Goal: Communication & Community: Answer question/provide support

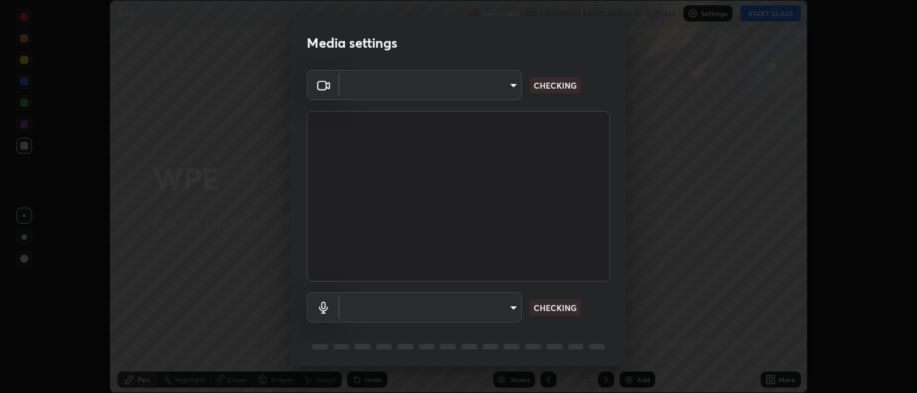
scroll to position [393, 917]
type input "7313fd45585aed834b6f1a7d948f9442f2d18b60722b63004f182b92f655e9b8"
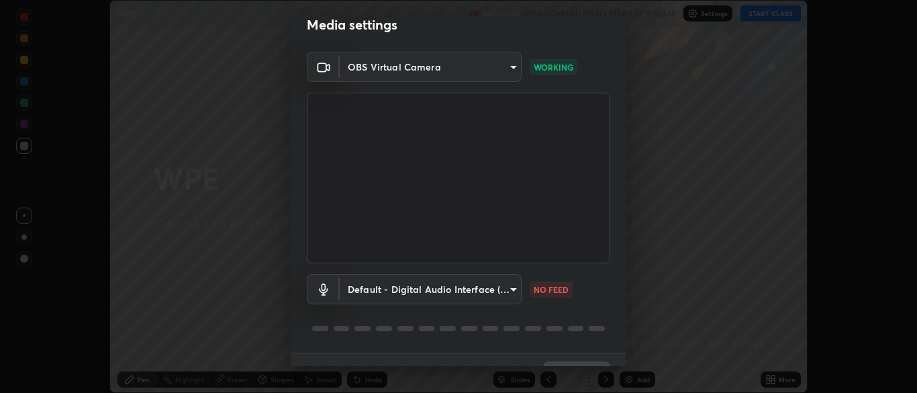
scroll to position [48, 0]
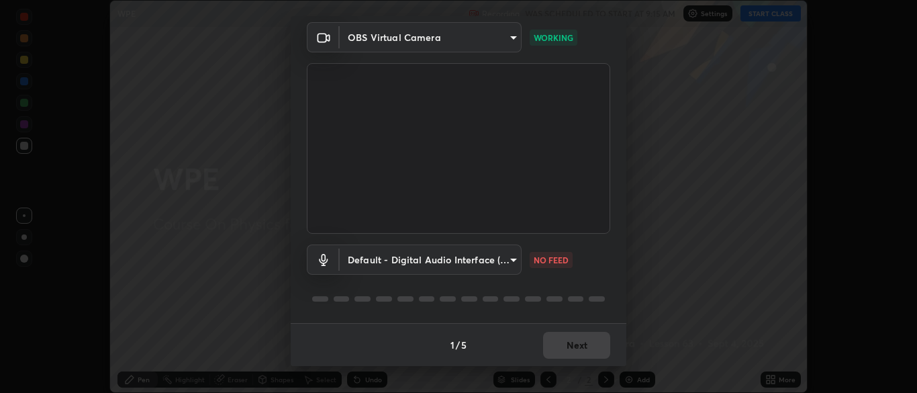
click at [512, 262] on body "Erase all WPE Recording WAS SCHEDULED TO START AT 9:15 AM Settings START CLASS …" at bounding box center [458, 196] width 917 height 393
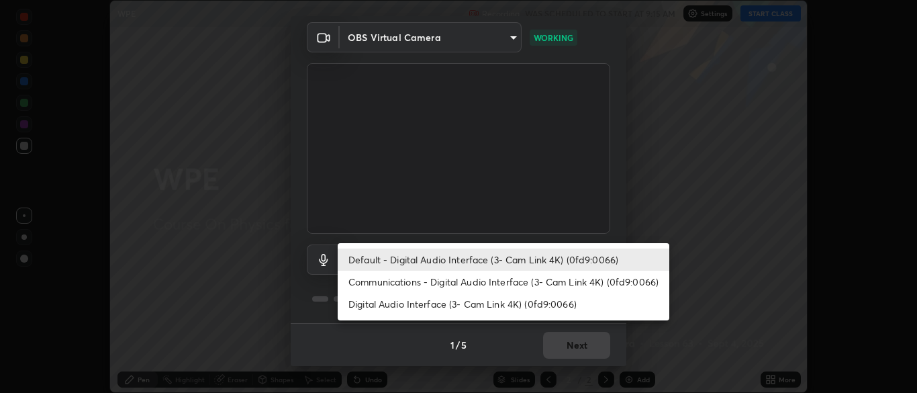
click at [523, 279] on li "Communications - Digital Audio Interface (3- Cam Link 4K) (0fd9:0066)" at bounding box center [504, 282] width 332 height 22
type input "communications"
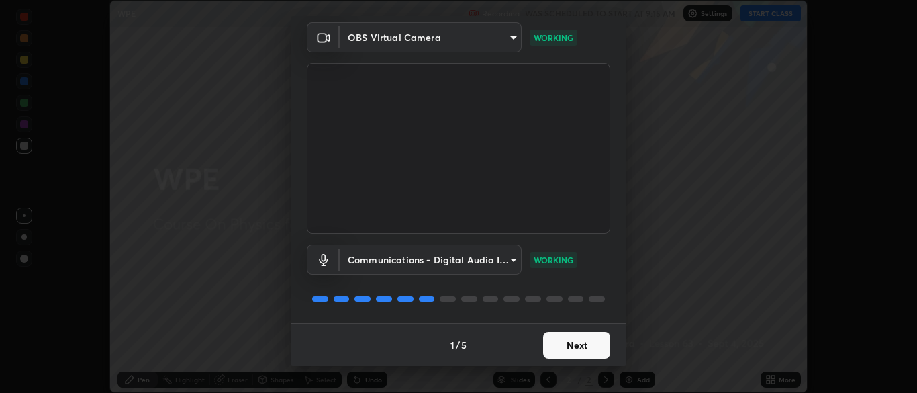
click at [585, 346] on button "Next" at bounding box center [576, 345] width 67 height 27
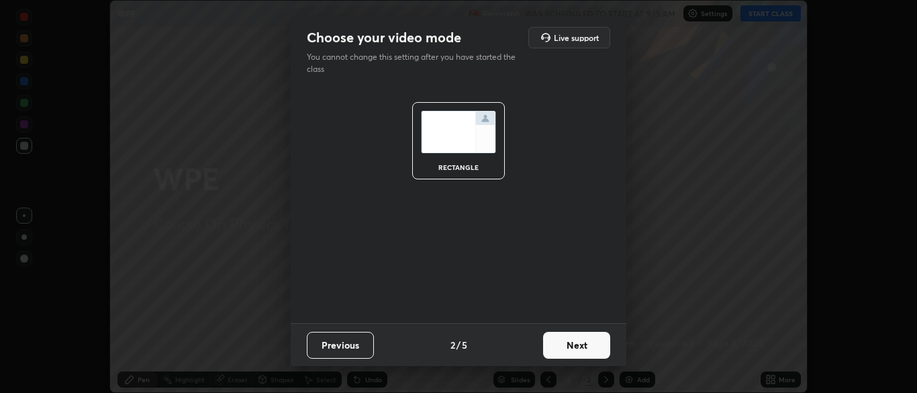
click at [587, 346] on button "Next" at bounding box center [576, 345] width 67 height 27
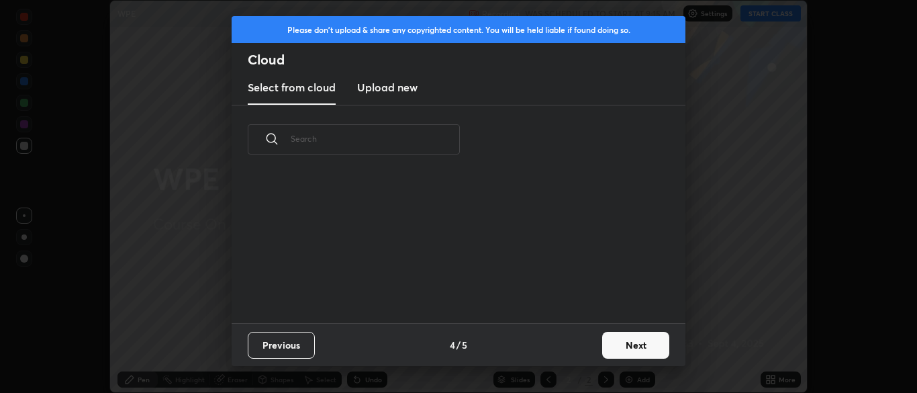
click at [605, 345] on button "Next" at bounding box center [635, 345] width 67 height 27
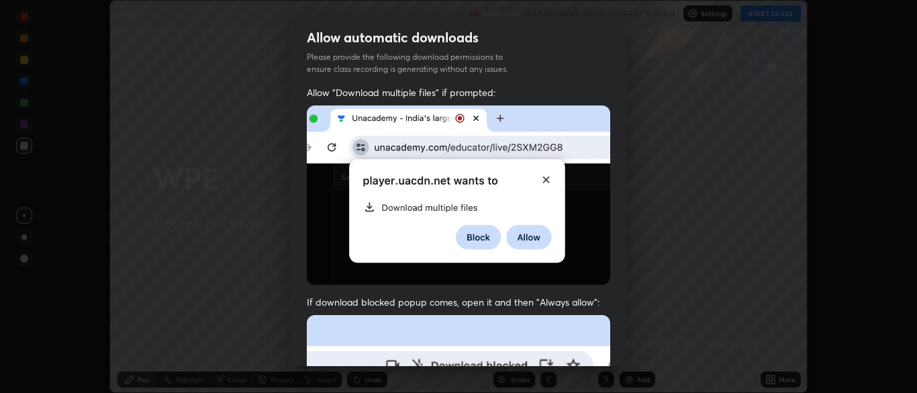
click at [621, 340] on div "Allow "Download multiple files" if prompted: If download blocked popup comes, o…" at bounding box center [459, 368] width 336 height 565
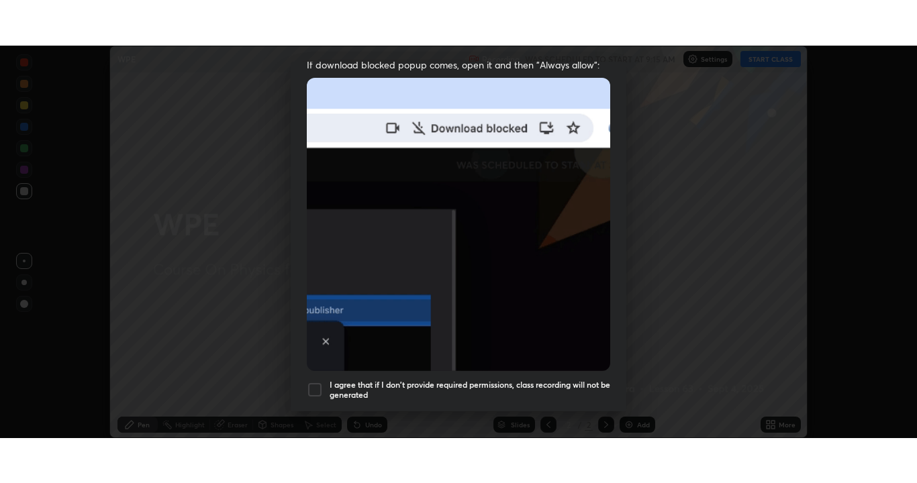
scroll to position [322, 0]
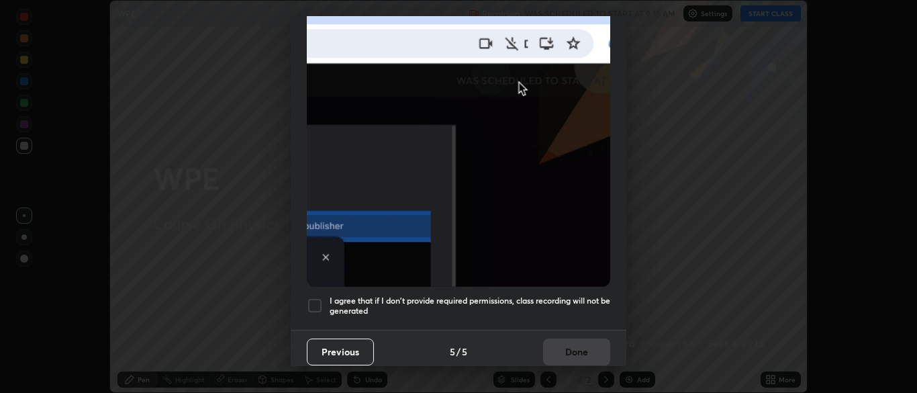
click at [315, 297] on div at bounding box center [315, 305] width 16 height 16
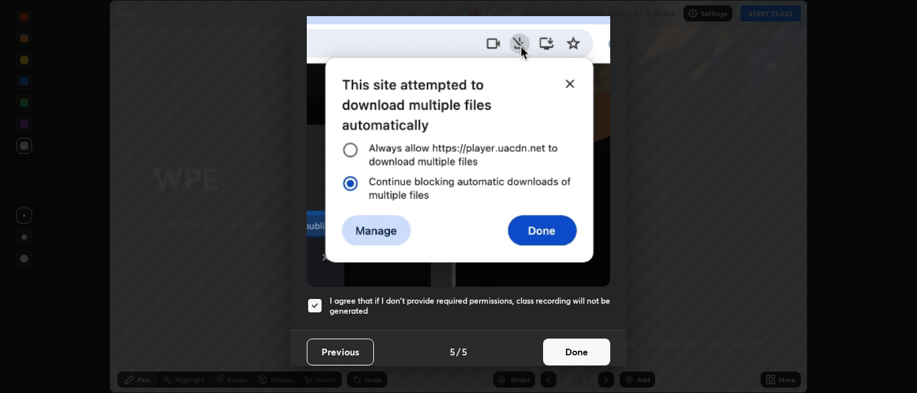
click at [593, 344] on button "Done" at bounding box center [576, 351] width 67 height 27
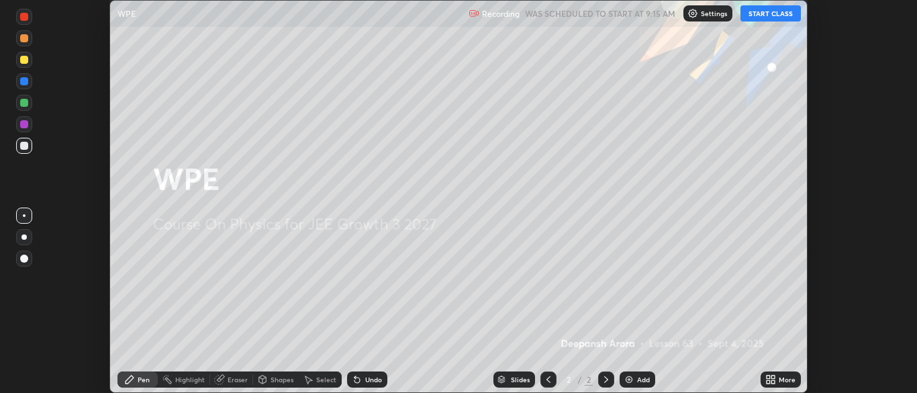
click at [779, 16] on button "START CLASS" at bounding box center [771, 13] width 60 height 16
click at [779, 379] on div "More" at bounding box center [787, 379] width 17 height 7
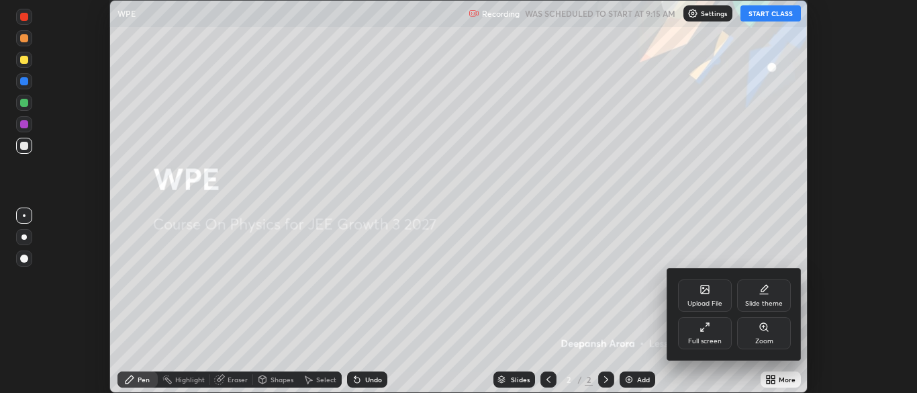
click at [714, 340] on div "Full screen" at bounding box center [705, 341] width 34 height 7
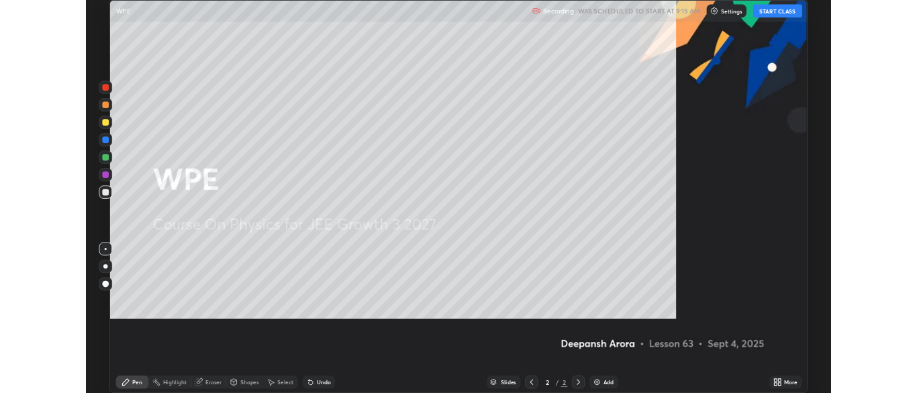
scroll to position [483, 917]
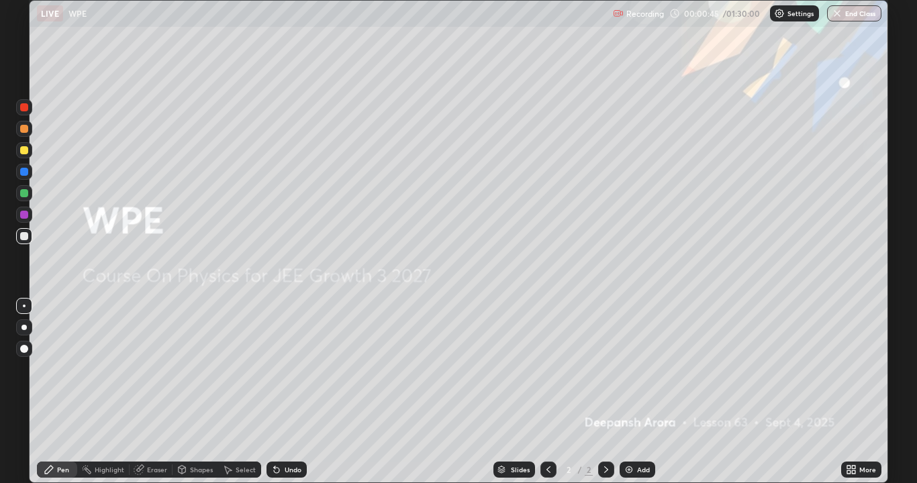
click at [30, 149] on div at bounding box center [24, 150] width 16 height 16
click at [32, 244] on div at bounding box center [24, 236] width 16 height 21
click at [642, 392] on div "Add" at bounding box center [643, 470] width 13 height 7
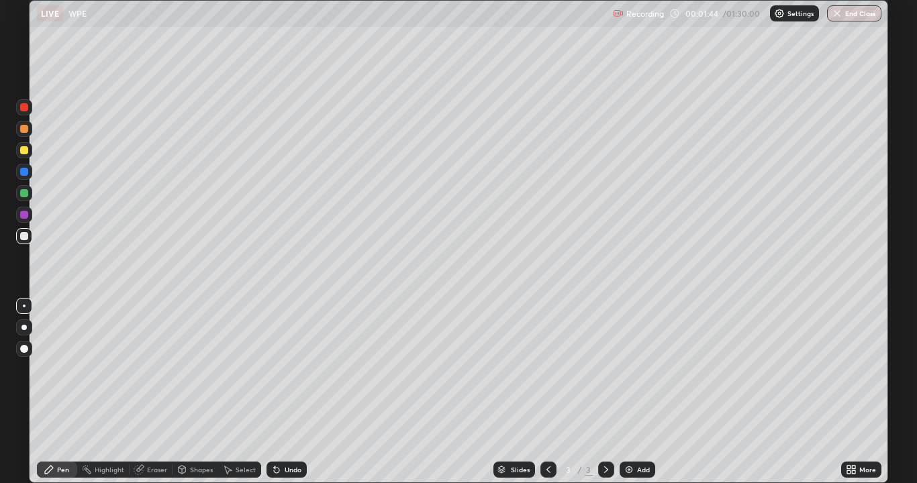
click at [25, 150] on div at bounding box center [24, 150] width 8 height 8
click at [295, 392] on div "Undo" at bounding box center [293, 470] width 17 height 7
click at [29, 192] on div at bounding box center [24, 193] width 16 height 16
click at [114, 392] on div "Highlight" at bounding box center [110, 470] width 30 height 7
click at [27, 392] on icon at bounding box center [24, 423] width 7 height 7
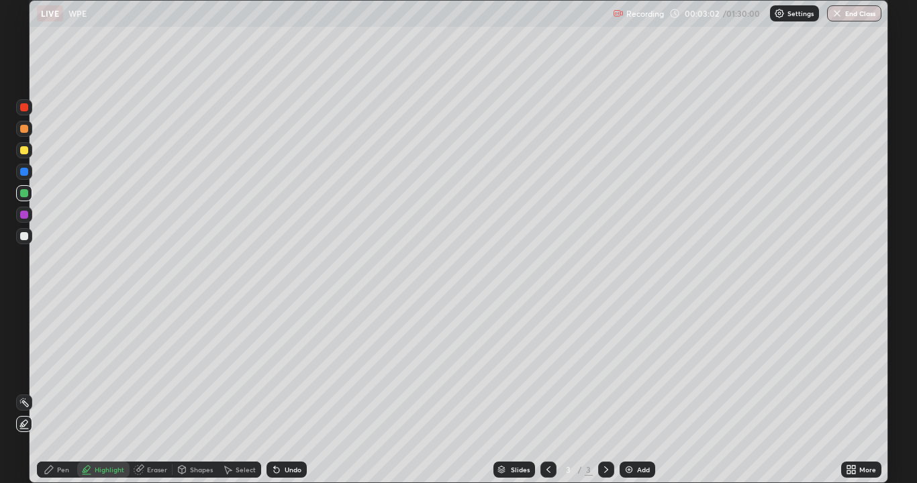
click at [30, 238] on div at bounding box center [24, 236] width 16 height 16
click at [27, 236] on div at bounding box center [24, 236] width 8 height 8
click at [55, 392] on div "Pen" at bounding box center [57, 470] width 40 height 16
click at [24, 153] on div at bounding box center [24, 150] width 8 height 8
click at [23, 131] on div at bounding box center [24, 129] width 8 height 8
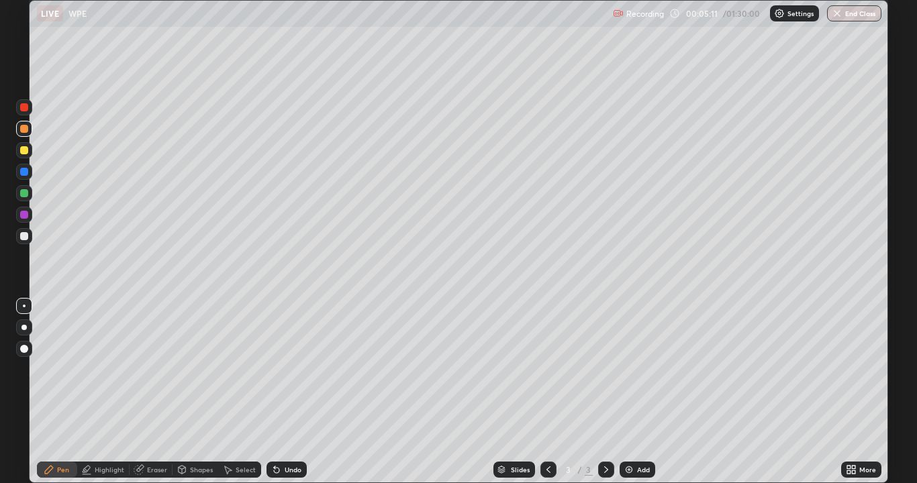
click at [111, 392] on div "Highlight" at bounding box center [110, 470] width 30 height 7
click at [32, 392] on div at bounding box center [24, 424] width 16 height 16
click at [28, 238] on div at bounding box center [24, 236] width 8 height 8
click at [58, 392] on div "Pen" at bounding box center [63, 470] width 12 height 7
click at [25, 236] on div at bounding box center [24, 236] width 8 height 8
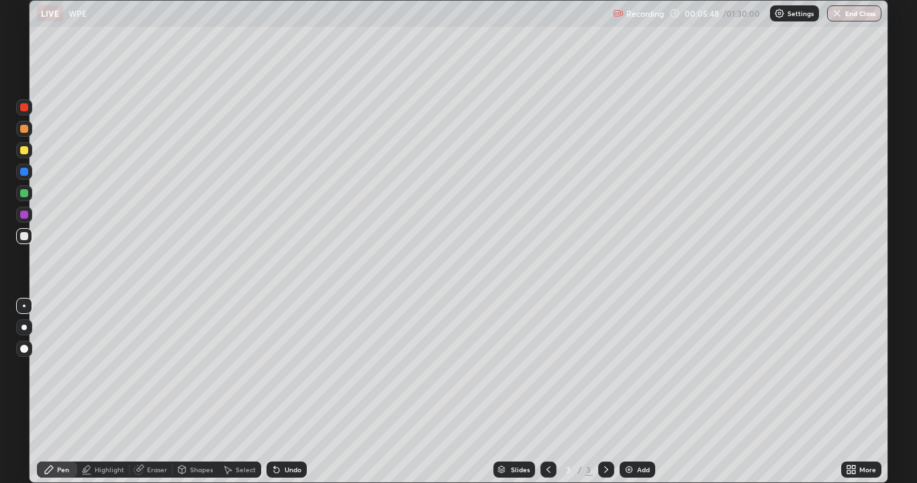
click at [297, 392] on div "Undo" at bounding box center [293, 470] width 17 height 7
click at [299, 392] on div "Undo" at bounding box center [287, 470] width 40 height 16
click at [301, 392] on div "Undo" at bounding box center [287, 470] width 40 height 16
click at [300, 392] on div "Undo" at bounding box center [287, 470] width 40 height 16
click at [302, 392] on div "Undo" at bounding box center [287, 470] width 40 height 16
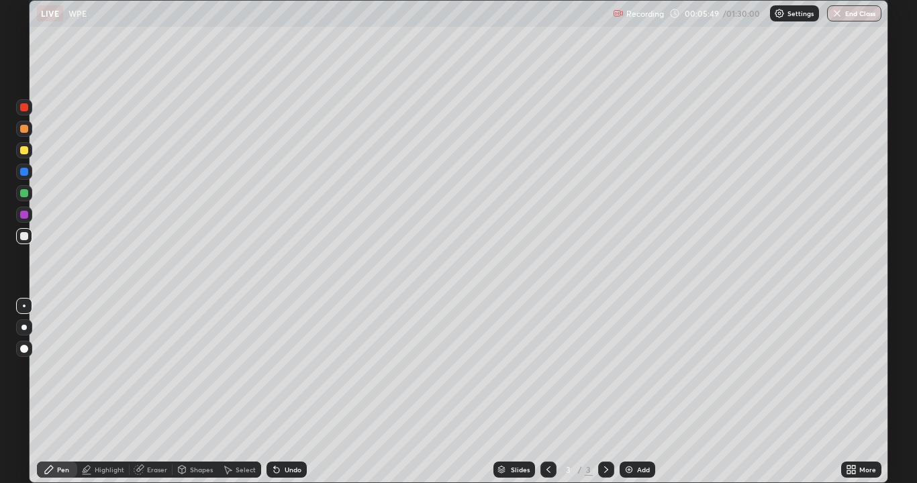
click at [302, 392] on div "Undo" at bounding box center [287, 470] width 40 height 16
click at [304, 392] on div "Undo" at bounding box center [287, 470] width 40 height 16
click at [303, 392] on div "Undo" at bounding box center [287, 470] width 40 height 16
click at [26, 134] on div at bounding box center [24, 129] width 16 height 16
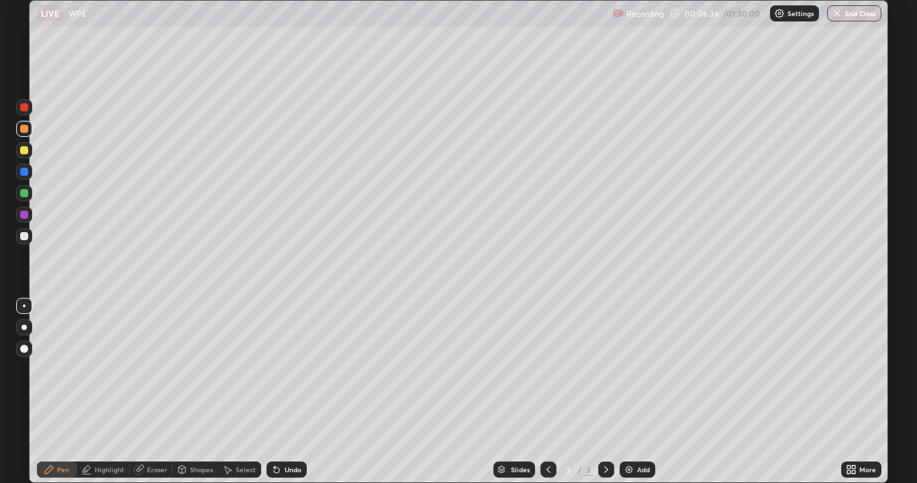
click at [635, 392] on div "Add" at bounding box center [638, 470] width 36 height 16
click at [26, 126] on div at bounding box center [24, 129] width 8 height 8
click at [117, 392] on div "Highlight" at bounding box center [110, 470] width 30 height 7
click at [28, 392] on icon at bounding box center [24, 423] width 7 height 7
click at [30, 238] on div at bounding box center [24, 236] width 16 height 16
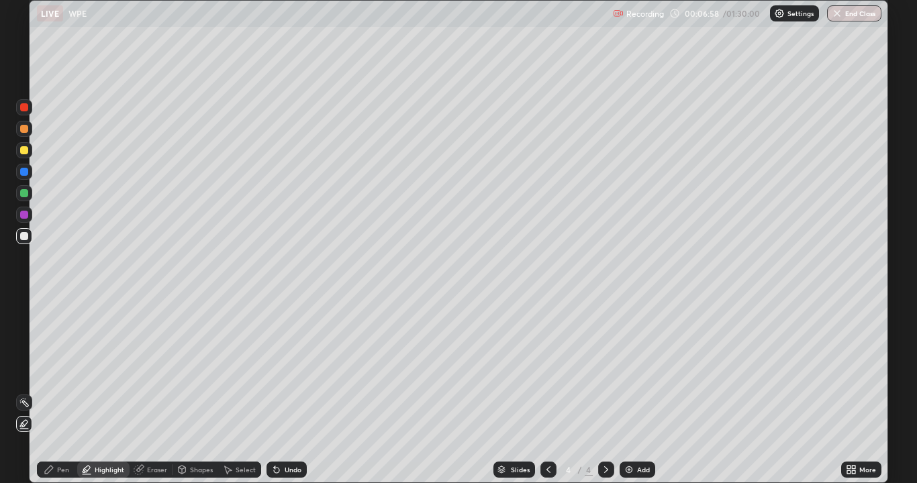
click at [64, 392] on div "Pen" at bounding box center [63, 470] width 12 height 7
click at [24, 235] on div at bounding box center [24, 236] width 8 height 8
click at [547, 392] on icon at bounding box center [548, 470] width 11 height 11
click at [605, 392] on icon at bounding box center [606, 470] width 11 height 11
click at [644, 392] on div "Add" at bounding box center [643, 470] width 13 height 7
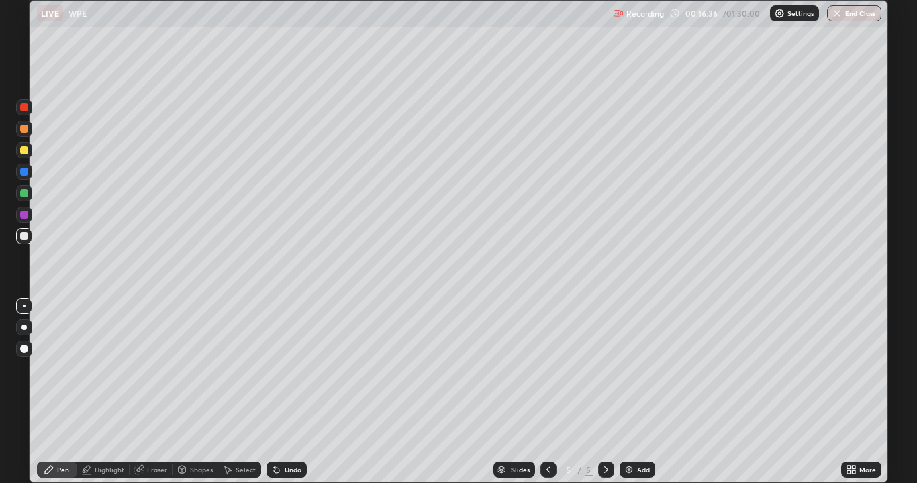
click at [297, 392] on div "Undo" at bounding box center [287, 470] width 40 height 16
click at [298, 392] on div "Undo" at bounding box center [293, 470] width 17 height 7
click at [28, 153] on div at bounding box center [24, 150] width 8 height 8
click at [27, 236] on div at bounding box center [24, 236] width 8 height 8
click at [113, 392] on div "Highlight" at bounding box center [110, 470] width 30 height 7
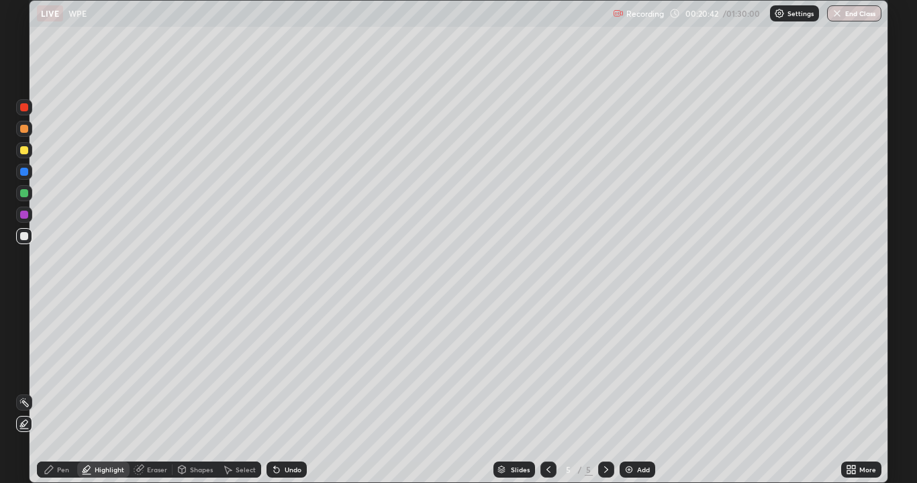
click at [29, 392] on icon at bounding box center [24, 424] width 11 height 11
click at [64, 392] on div "Pen" at bounding box center [63, 470] width 12 height 7
click at [30, 193] on div at bounding box center [24, 193] width 16 height 16
click at [32, 239] on div at bounding box center [24, 236] width 16 height 16
click at [25, 151] on div at bounding box center [24, 150] width 8 height 8
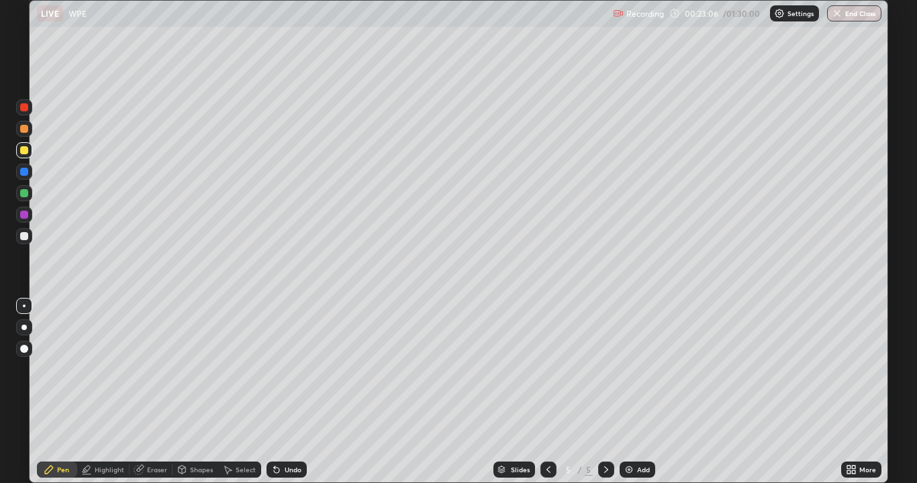
click at [25, 193] on div at bounding box center [24, 193] width 8 height 8
click at [113, 392] on div "Highlight" at bounding box center [103, 470] width 52 height 16
click at [28, 392] on icon at bounding box center [24, 424] width 11 height 11
click at [26, 236] on div at bounding box center [24, 236] width 8 height 8
click at [58, 392] on div "Pen" at bounding box center [63, 470] width 12 height 7
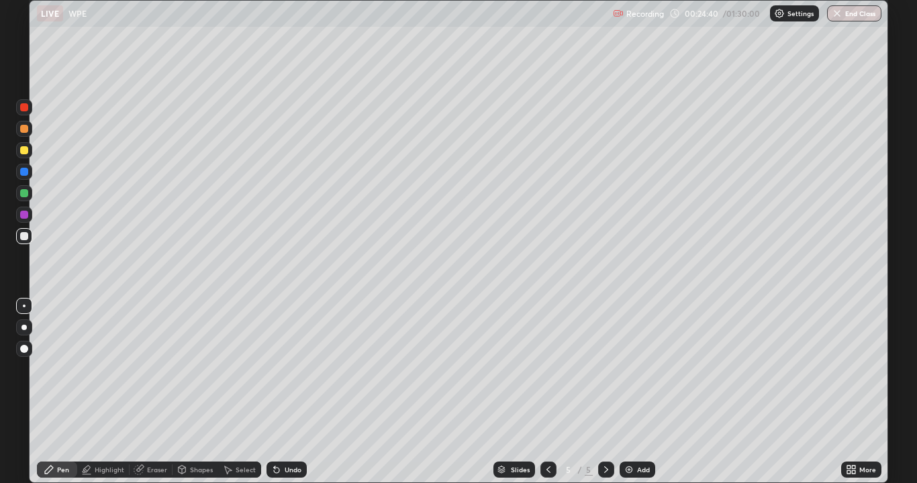
click at [30, 152] on div at bounding box center [24, 150] width 16 height 16
click at [30, 213] on div at bounding box center [24, 215] width 16 height 16
click at [110, 392] on div "Highlight" at bounding box center [103, 470] width 52 height 16
click at [25, 392] on icon at bounding box center [24, 424] width 11 height 11
click at [27, 234] on div at bounding box center [24, 236] width 8 height 8
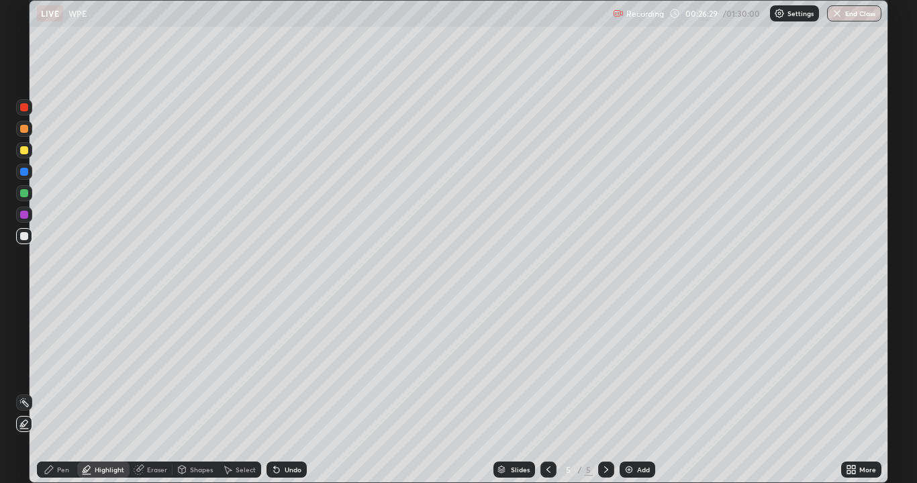
click at [64, 392] on div "Pen" at bounding box center [63, 470] width 12 height 7
click at [28, 237] on div at bounding box center [24, 236] width 8 height 8
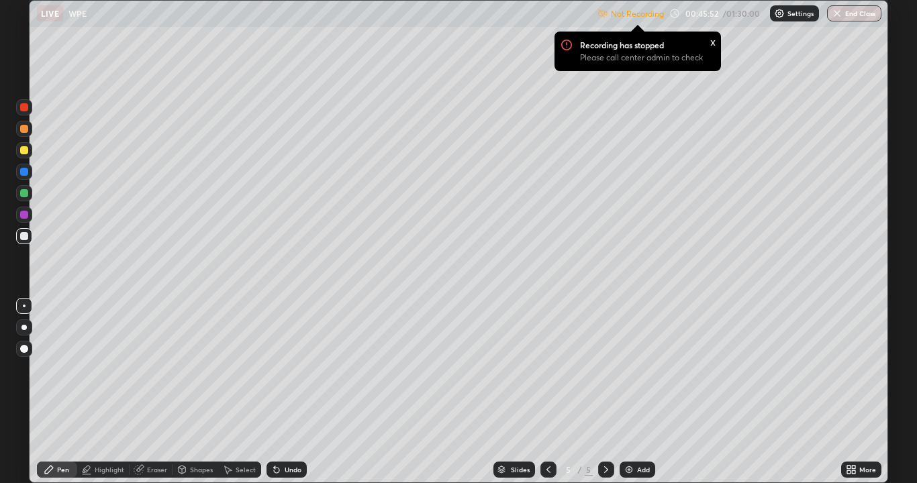
click at [712, 42] on div "x" at bounding box center [712, 41] width 5 height 14
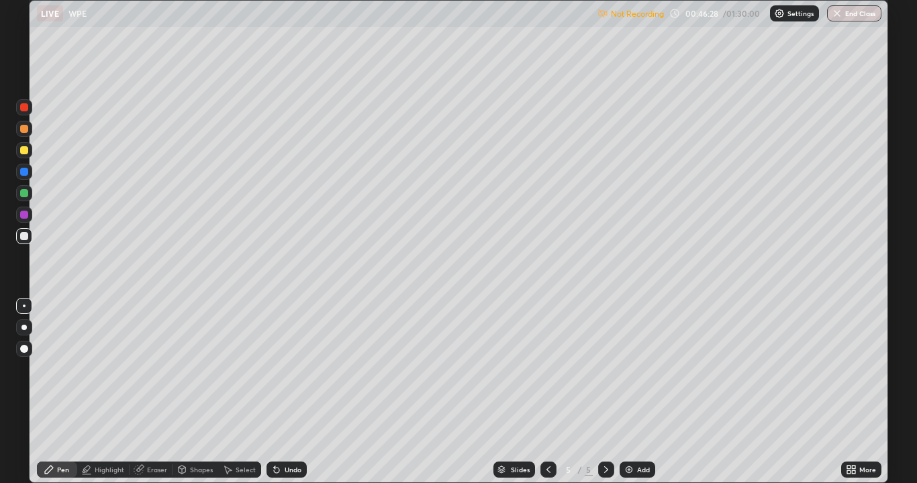
click at [651, 392] on div "Add" at bounding box center [638, 470] width 36 height 16
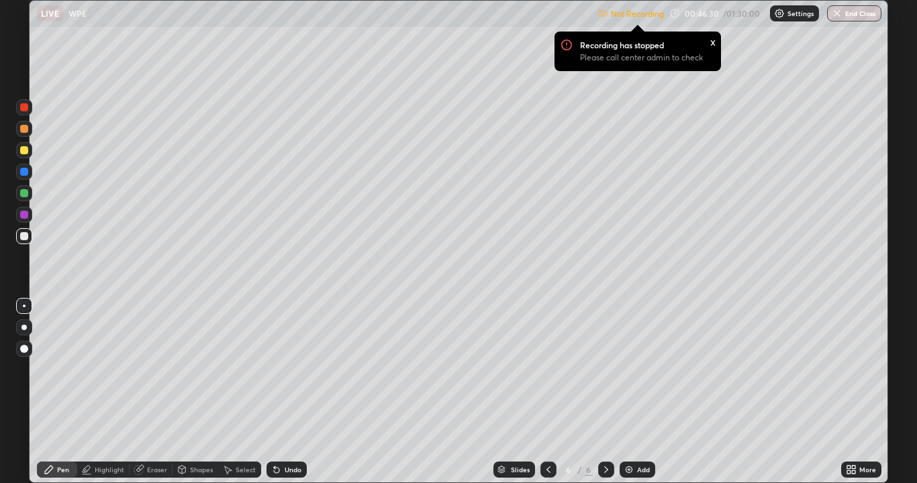
click at [29, 238] on div at bounding box center [24, 236] width 16 height 16
click at [30, 239] on div at bounding box center [24, 236] width 16 height 16
click at [25, 236] on div at bounding box center [24, 236] width 8 height 8
click at [31, 193] on div at bounding box center [24, 193] width 16 height 16
click at [115, 392] on div "Highlight" at bounding box center [110, 470] width 30 height 7
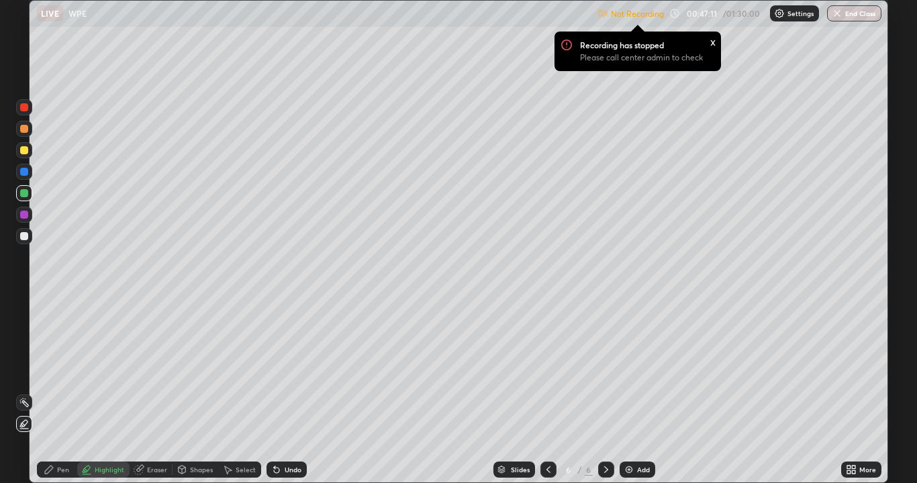
click at [31, 392] on div at bounding box center [24, 424] width 16 height 16
click at [68, 392] on div "Pen" at bounding box center [63, 470] width 12 height 7
click at [25, 236] on div at bounding box center [24, 236] width 8 height 8
click at [712, 44] on div "x" at bounding box center [712, 41] width 5 height 14
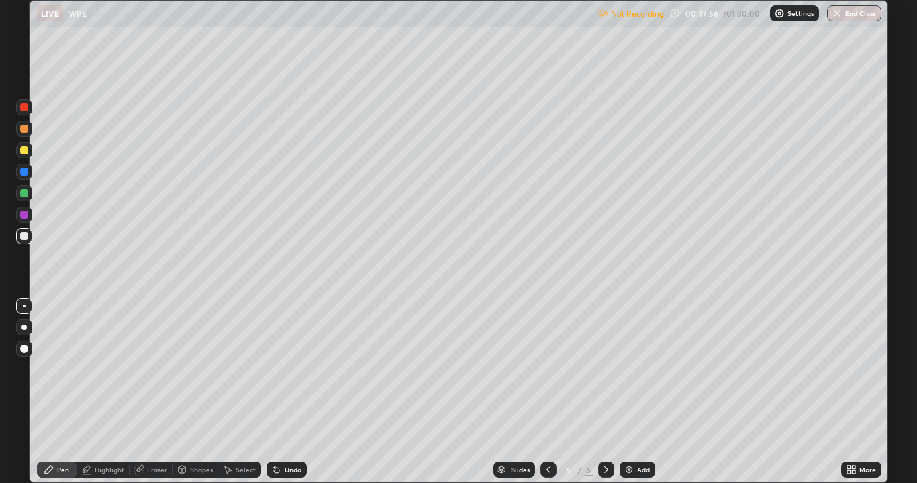
click at [26, 128] on div at bounding box center [24, 129] width 8 height 8
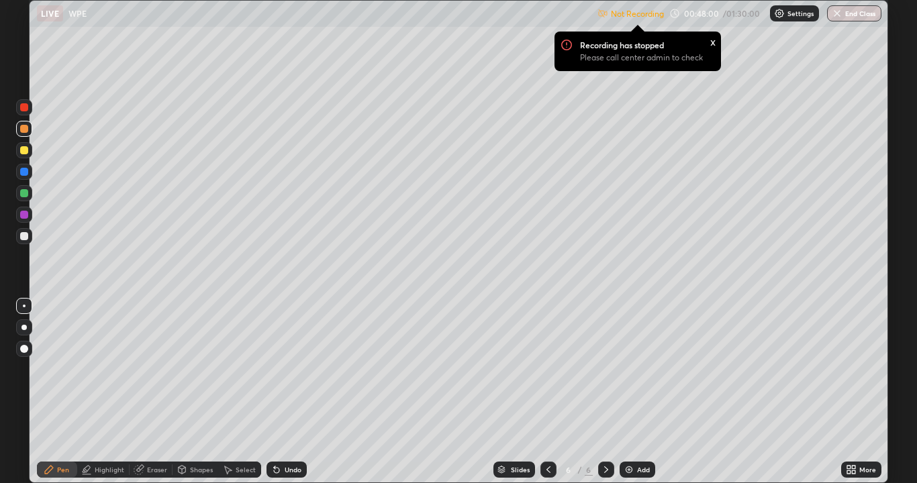
click at [712, 41] on div "x" at bounding box center [712, 41] width 5 height 14
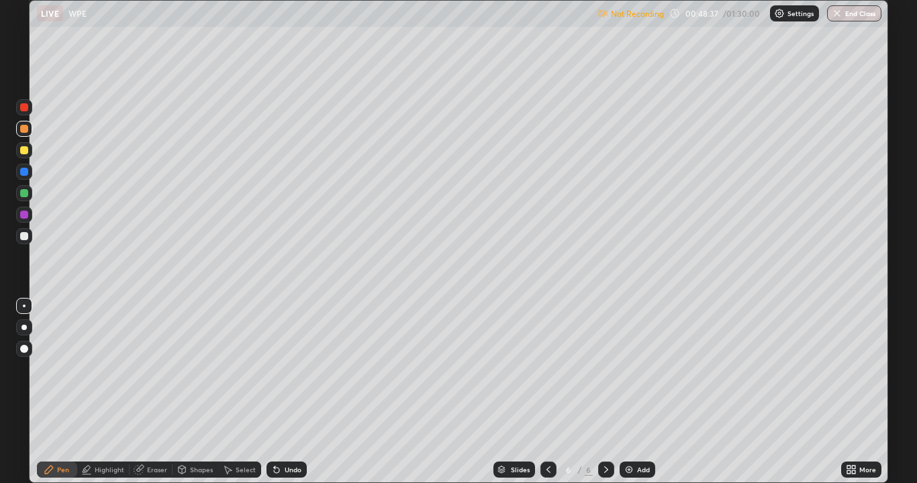
click at [30, 195] on div at bounding box center [24, 193] width 16 height 16
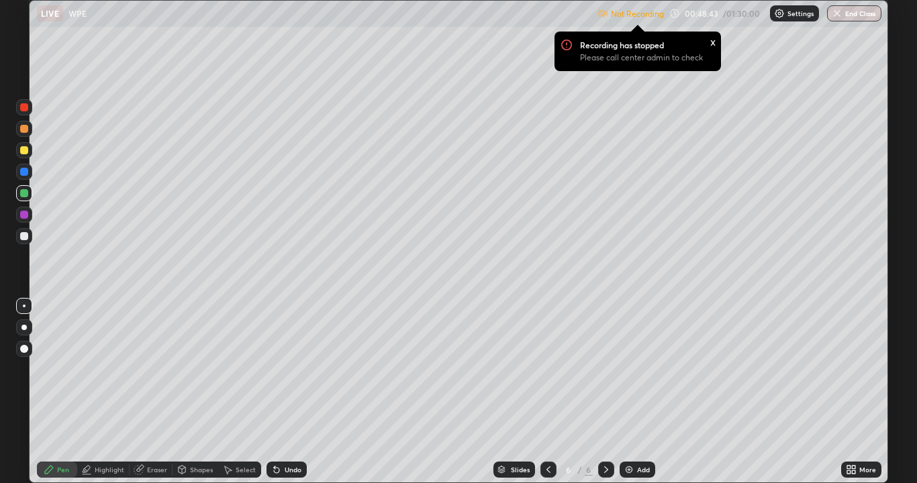
click at [712, 42] on div "x" at bounding box center [712, 41] width 5 height 14
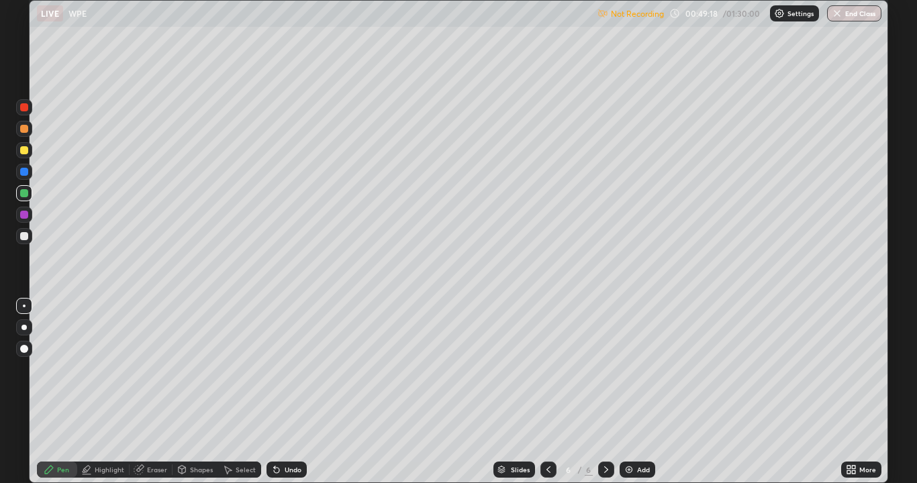
click at [24, 237] on div at bounding box center [24, 236] width 8 height 8
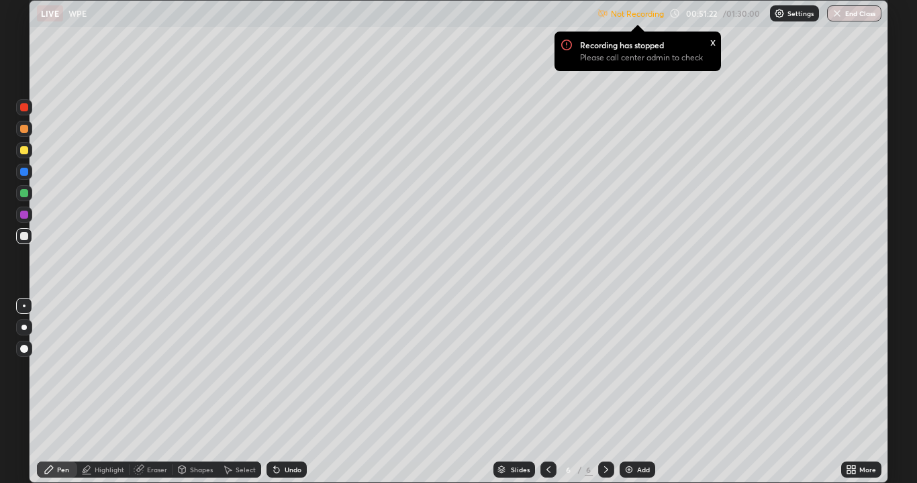
click at [712, 44] on div "x" at bounding box center [712, 41] width 5 height 14
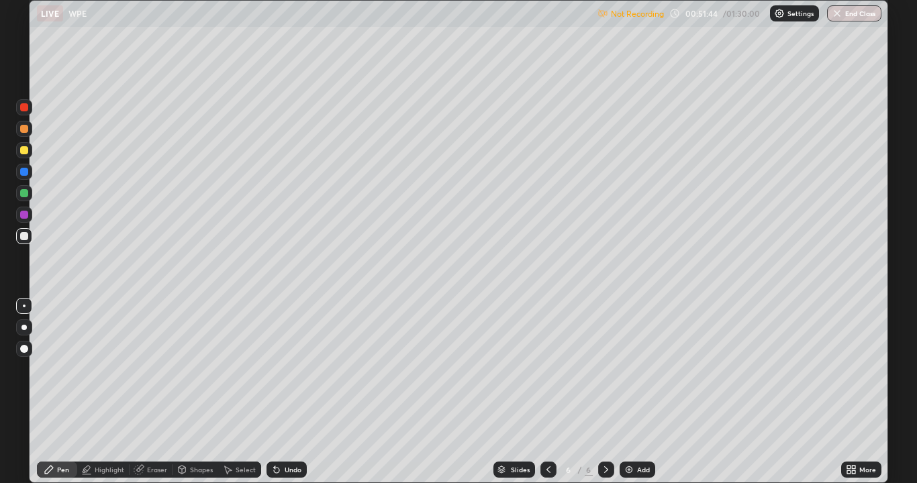
click at [643, 392] on div "Add" at bounding box center [643, 470] width 13 height 7
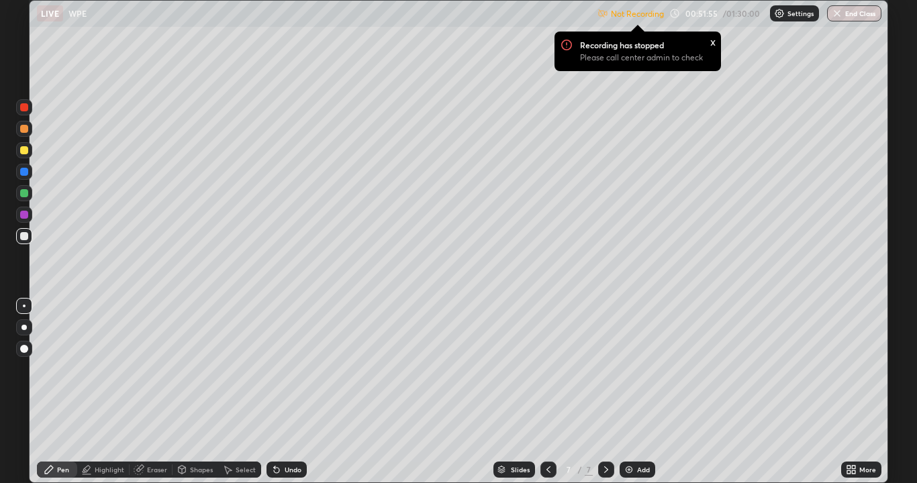
click at [26, 130] on div at bounding box center [24, 129] width 8 height 8
click at [710, 45] on div "x" at bounding box center [712, 41] width 5 height 14
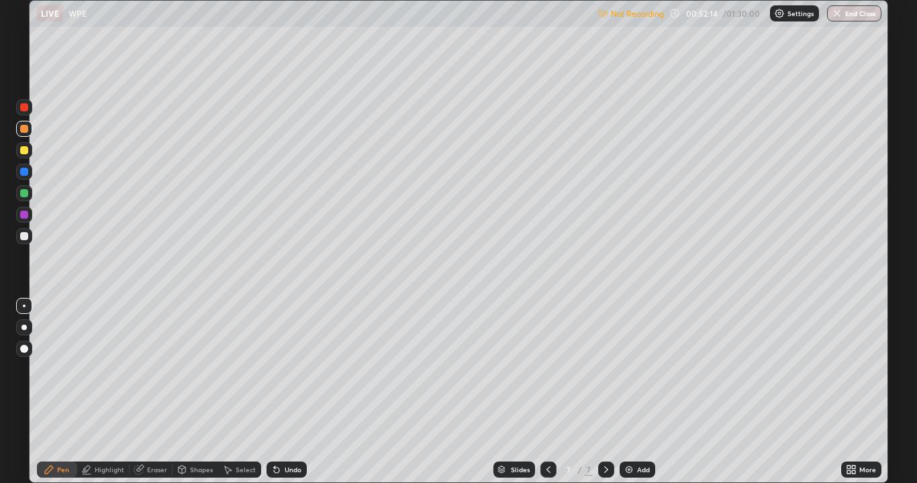
click at [115, 392] on div "Highlight" at bounding box center [110, 470] width 30 height 7
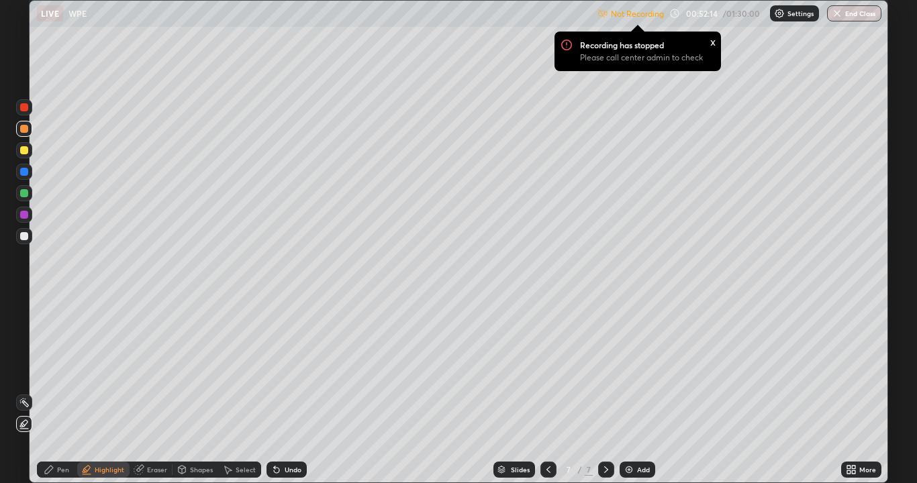
click at [29, 392] on icon at bounding box center [24, 424] width 11 height 11
click at [295, 392] on div "Undo" at bounding box center [293, 470] width 17 height 7
click at [71, 392] on div "Pen" at bounding box center [57, 470] width 40 height 16
click at [32, 239] on div at bounding box center [24, 236] width 16 height 16
click at [25, 150] on div at bounding box center [24, 150] width 8 height 8
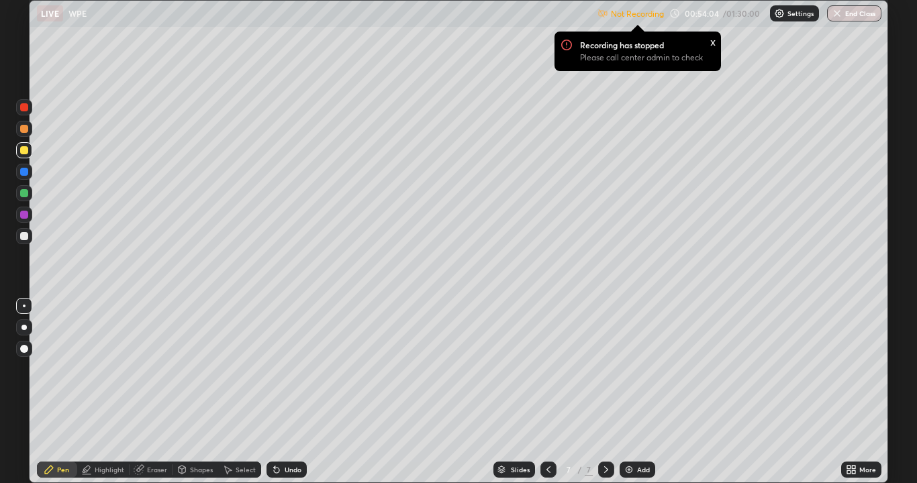
click at [297, 392] on div "Undo" at bounding box center [293, 470] width 17 height 7
click at [297, 392] on div "Undo" at bounding box center [287, 470] width 40 height 16
click at [300, 392] on div "Undo" at bounding box center [287, 470] width 40 height 16
click at [30, 195] on div at bounding box center [24, 193] width 16 height 16
click at [105, 392] on div "Highlight" at bounding box center [110, 470] width 30 height 7
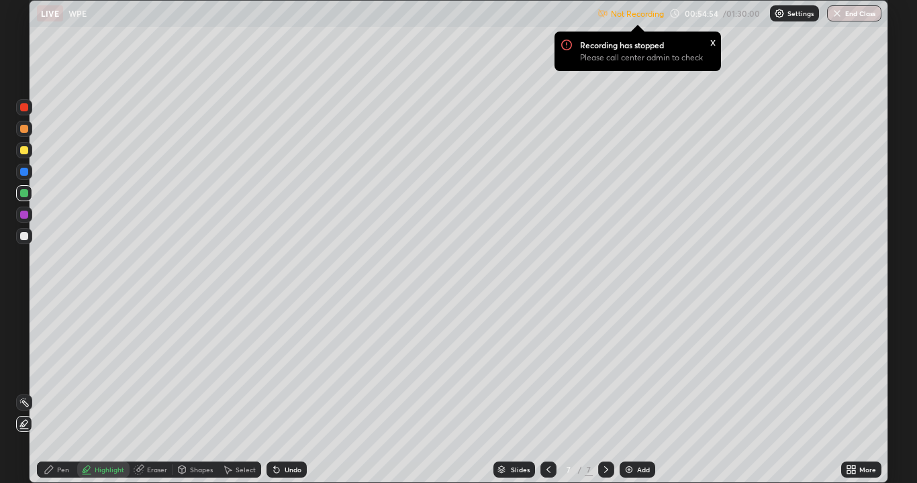
click at [26, 392] on icon at bounding box center [24, 424] width 11 height 11
click at [30, 239] on div at bounding box center [24, 236] width 16 height 16
click at [62, 392] on div "Pen" at bounding box center [63, 470] width 12 height 7
click at [27, 194] on div at bounding box center [24, 193] width 8 height 8
click at [30, 169] on div at bounding box center [24, 172] width 16 height 16
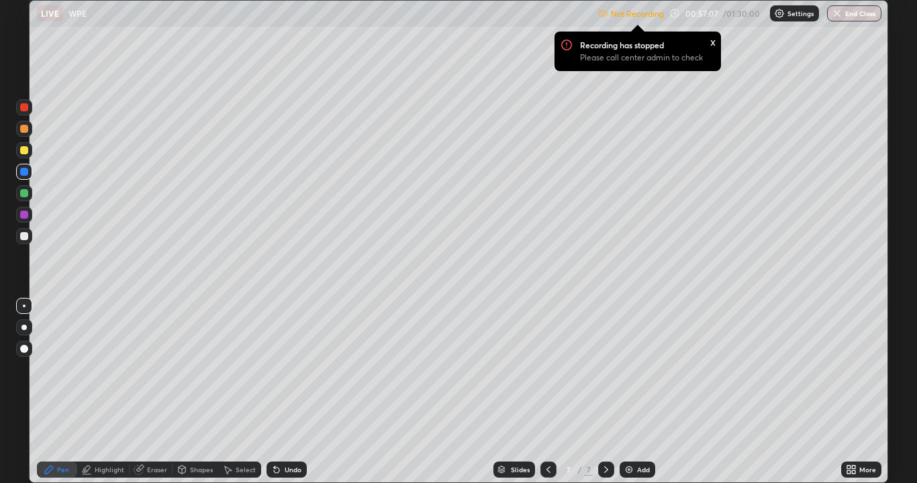
click at [25, 193] on div at bounding box center [24, 193] width 8 height 8
click at [276, 392] on icon at bounding box center [276, 470] width 5 height 5
click at [712, 42] on div "x" at bounding box center [712, 41] width 5 height 14
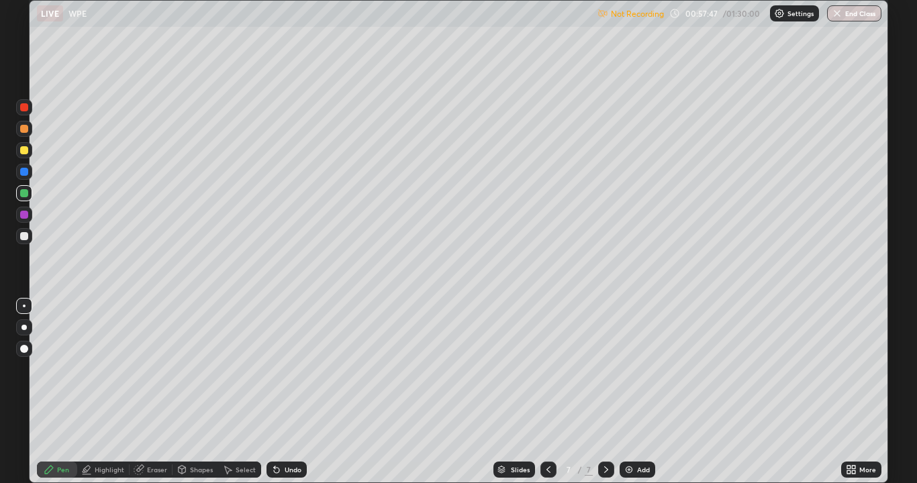
click at [547, 392] on icon at bounding box center [548, 470] width 11 height 11
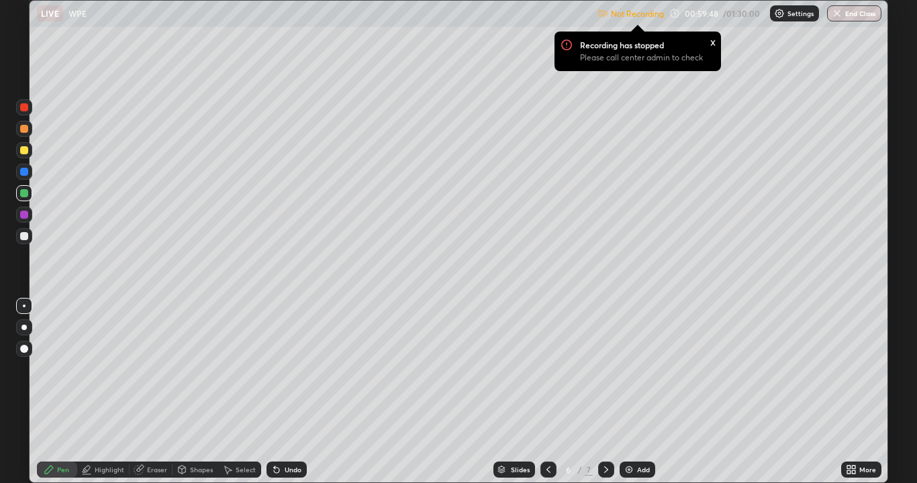
click at [289, 392] on div "Undo" at bounding box center [293, 470] width 17 height 7
click at [288, 392] on div "Undo" at bounding box center [293, 470] width 17 height 7
click at [289, 392] on div "Undo" at bounding box center [293, 470] width 17 height 7
click at [290, 392] on div "Undo" at bounding box center [293, 470] width 17 height 7
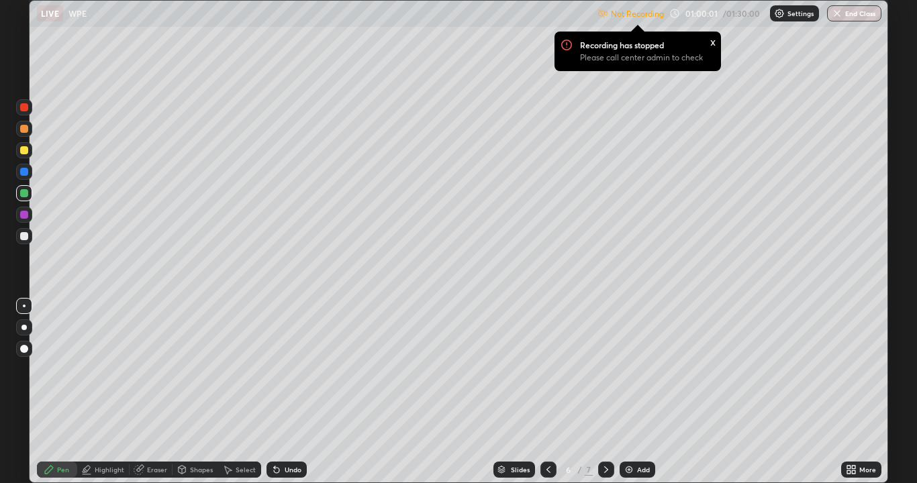
click at [710, 44] on div "x" at bounding box center [712, 41] width 5 height 14
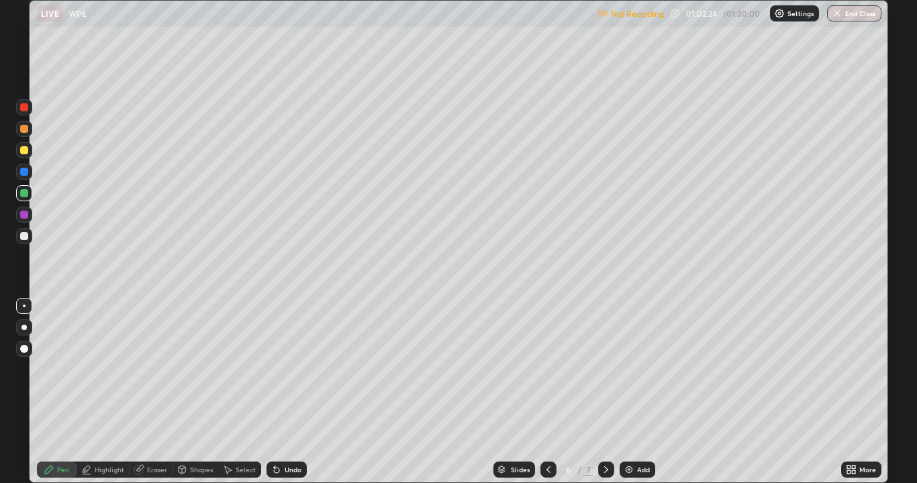
click at [605, 392] on icon at bounding box center [606, 470] width 11 height 11
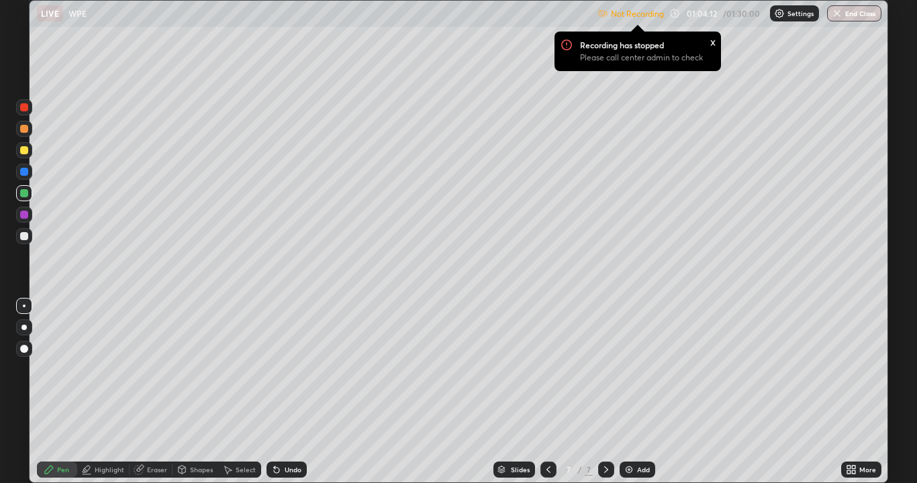
click at [712, 43] on div "x" at bounding box center [712, 41] width 5 height 14
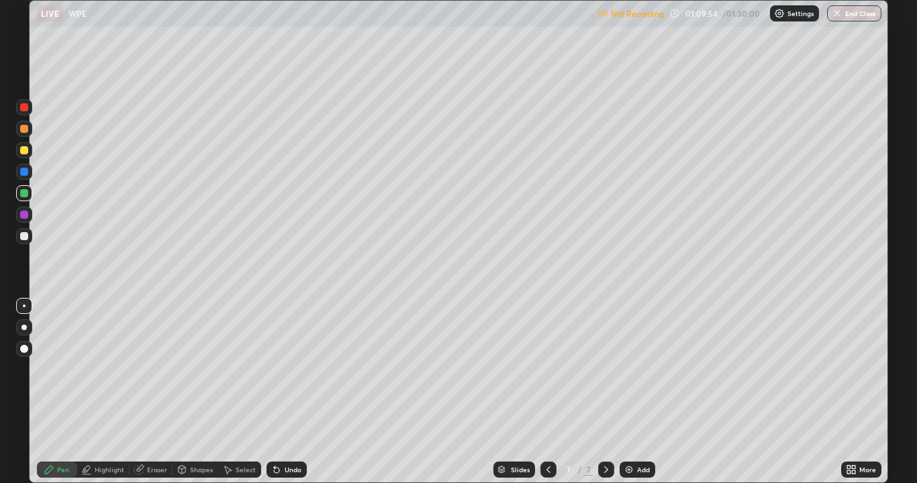
click at [640, 392] on div "Add" at bounding box center [643, 470] width 13 height 7
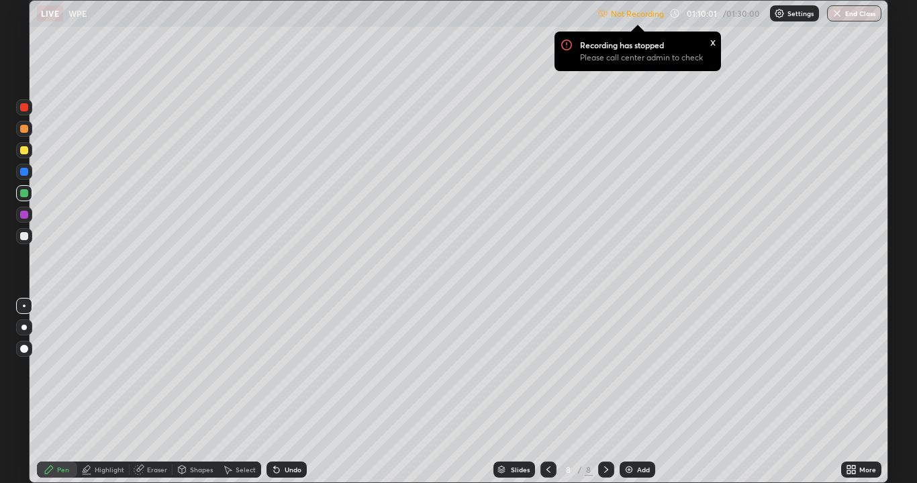
click at [25, 150] on div at bounding box center [24, 150] width 8 height 8
click at [31, 233] on div at bounding box center [24, 236] width 16 height 16
click at [30, 150] on div at bounding box center [24, 150] width 16 height 16
click at [26, 237] on div at bounding box center [24, 236] width 8 height 8
click at [711, 48] on div "x" at bounding box center [712, 41] width 5 height 14
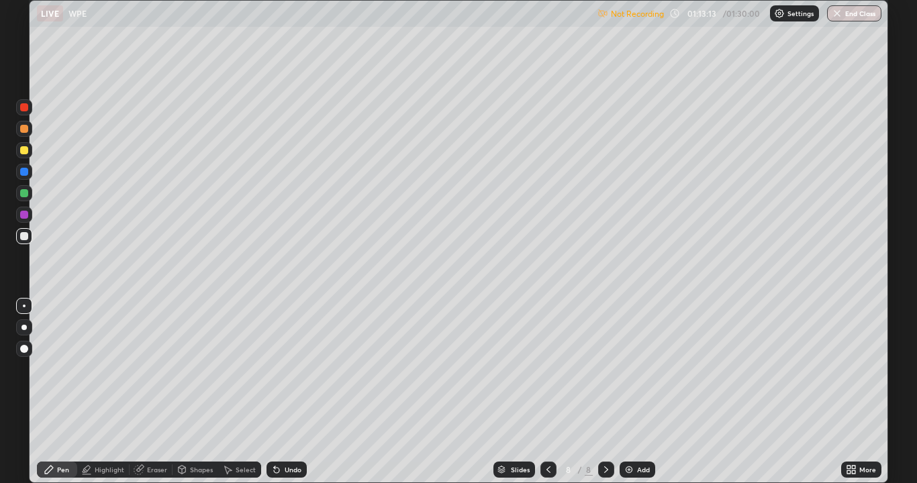
click at [27, 149] on div at bounding box center [24, 150] width 8 height 8
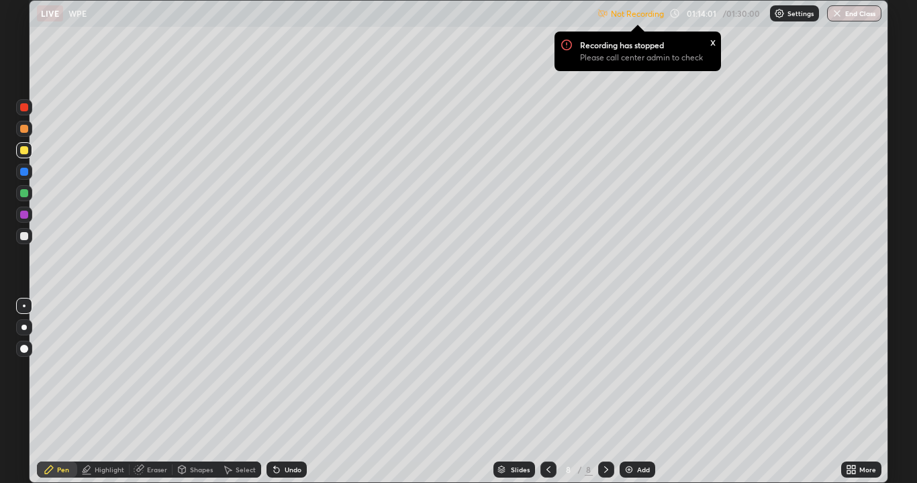
click at [27, 236] on div at bounding box center [24, 236] width 8 height 8
click at [24, 151] on div at bounding box center [24, 150] width 8 height 8
click at [30, 241] on div at bounding box center [24, 236] width 16 height 16
click at [712, 42] on div "x" at bounding box center [712, 41] width 5 height 14
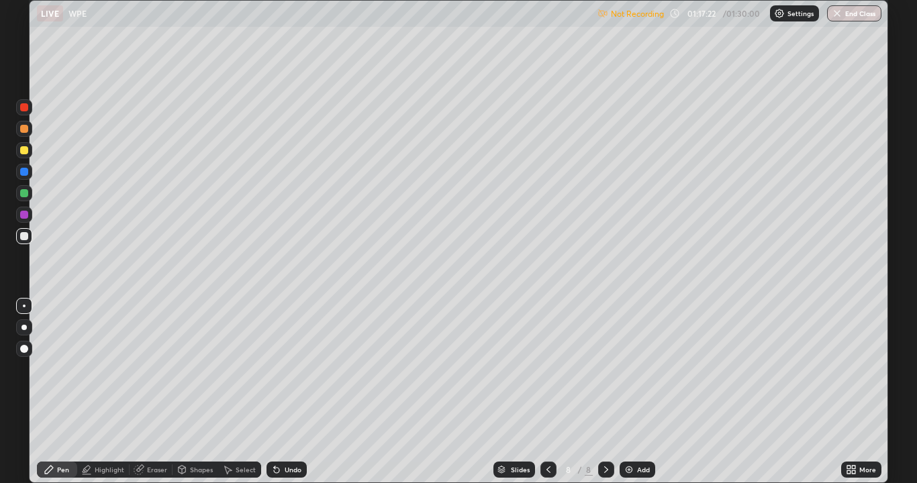
click at [640, 392] on div "Add" at bounding box center [638, 470] width 36 height 16
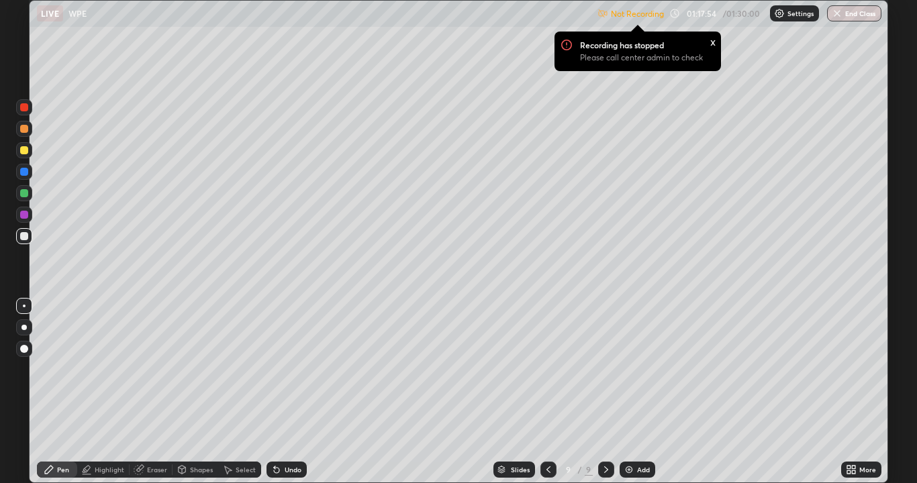
click at [547, 392] on icon at bounding box center [548, 470] width 11 height 11
click at [711, 43] on div "x" at bounding box center [712, 41] width 5 height 14
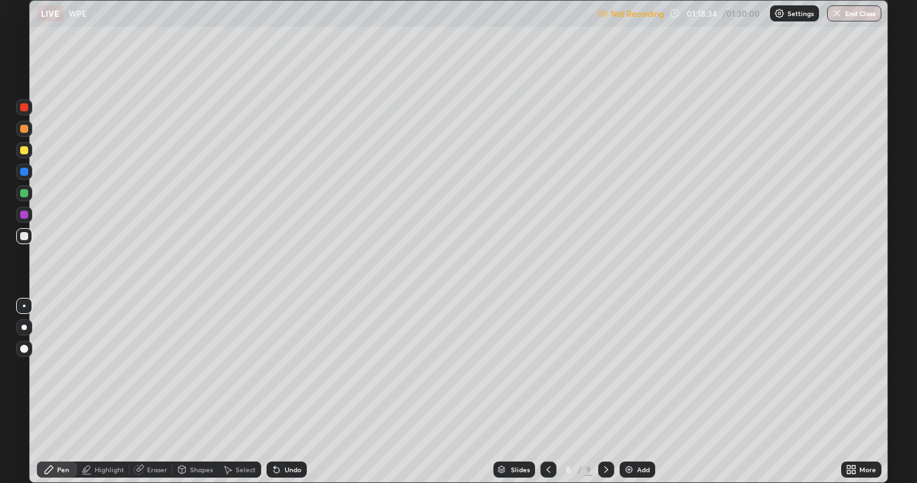
click at [873, 392] on div "More" at bounding box center [867, 470] width 17 height 7
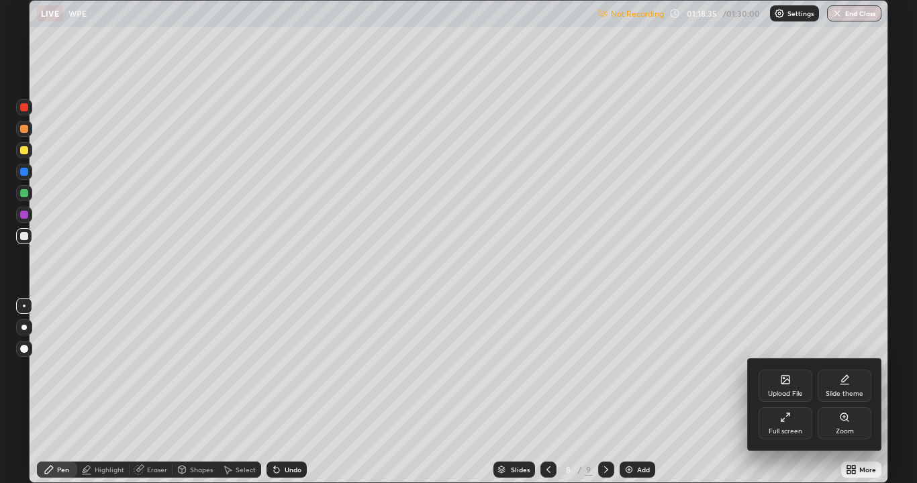
click at [787, 392] on icon at bounding box center [785, 417] width 11 height 11
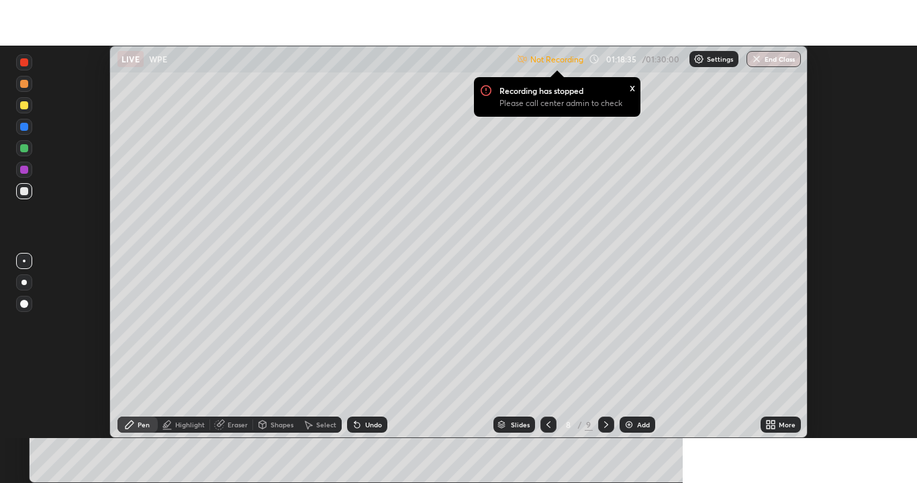
scroll to position [66742, 66218]
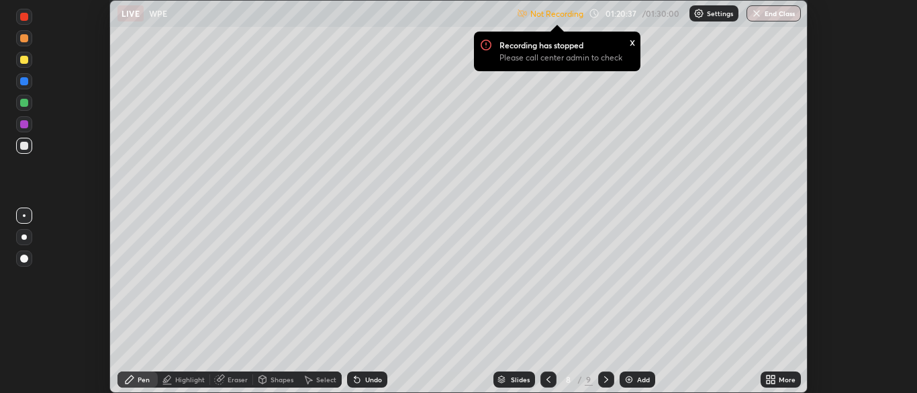
click at [779, 380] on div "More" at bounding box center [787, 379] width 17 height 7
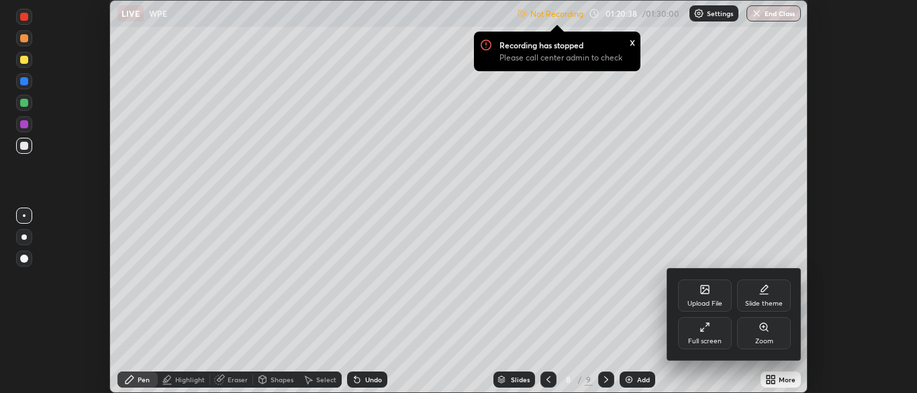
click at [710, 334] on div "Full screen" at bounding box center [705, 333] width 54 height 32
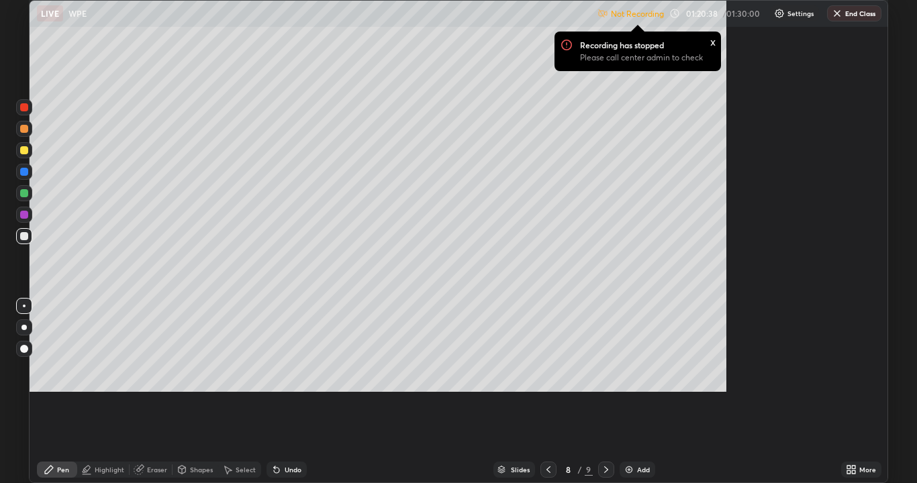
scroll to position [483, 917]
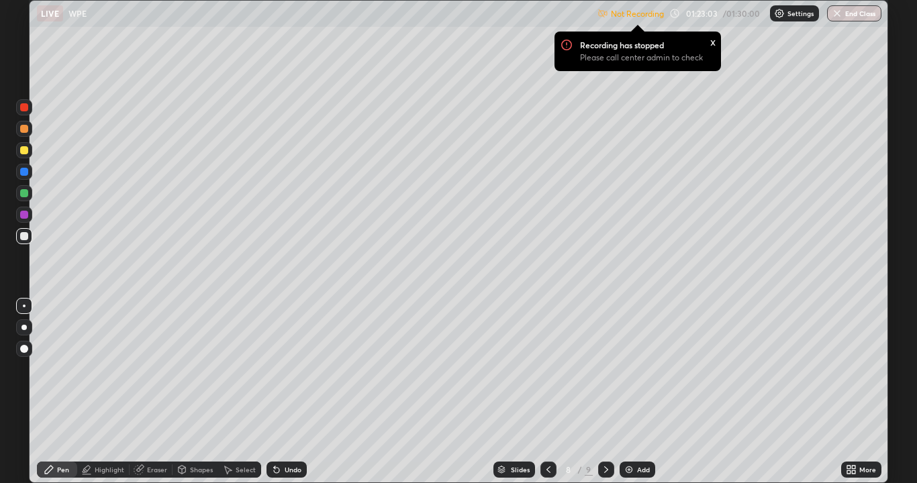
click at [157, 392] on div "Eraser" at bounding box center [157, 470] width 20 height 7
click at [73, 392] on div "Pen" at bounding box center [57, 470] width 40 height 16
click at [32, 235] on div at bounding box center [24, 236] width 16 height 16
click at [712, 42] on div "x" at bounding box center [712, 41] width 5 height 14
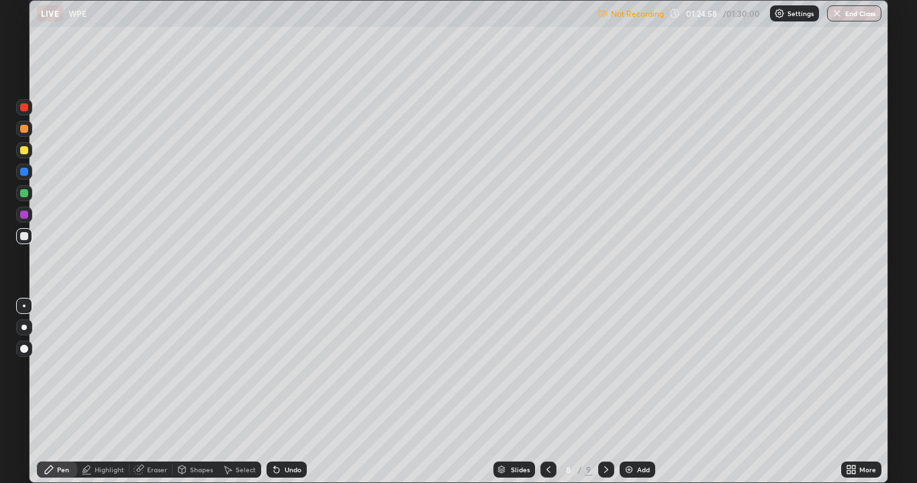
click at [604, 392] on icon at bounding box center [606, 470] width 4 height 7
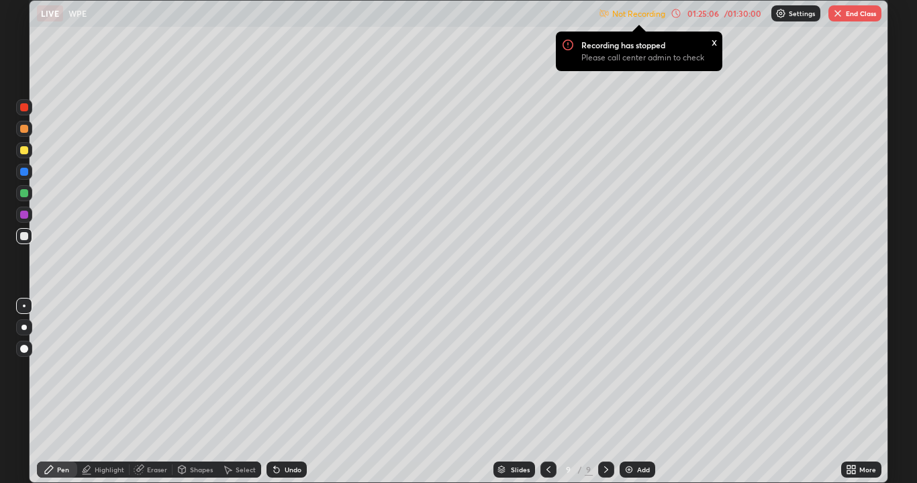
click at [563, 392] on div "9" at bounding box center [568, 470] width 13 height 8
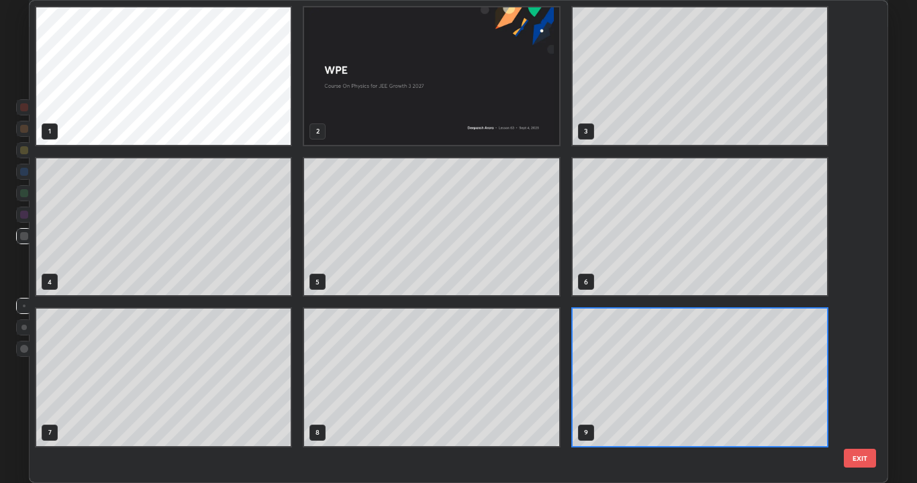
scroll to position [478, 851]
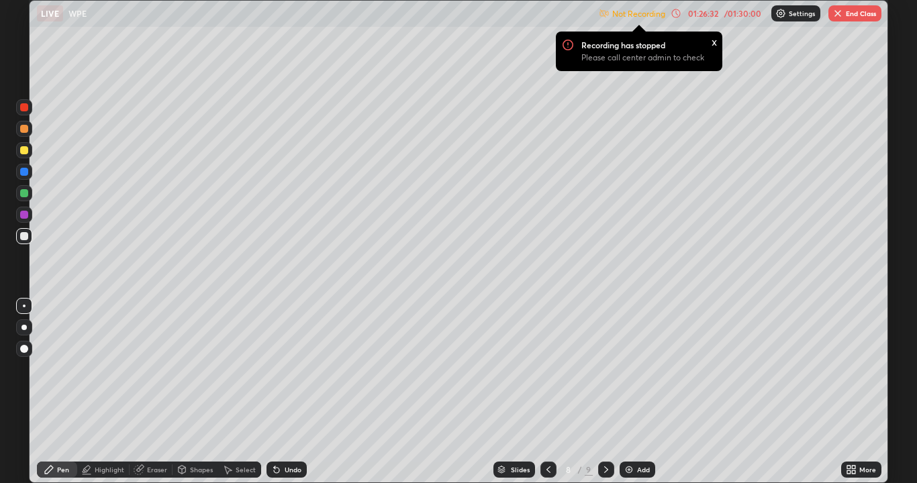
click at [858, 10] on button "End Class" at bounding box center [854, 13] width 53 height 16
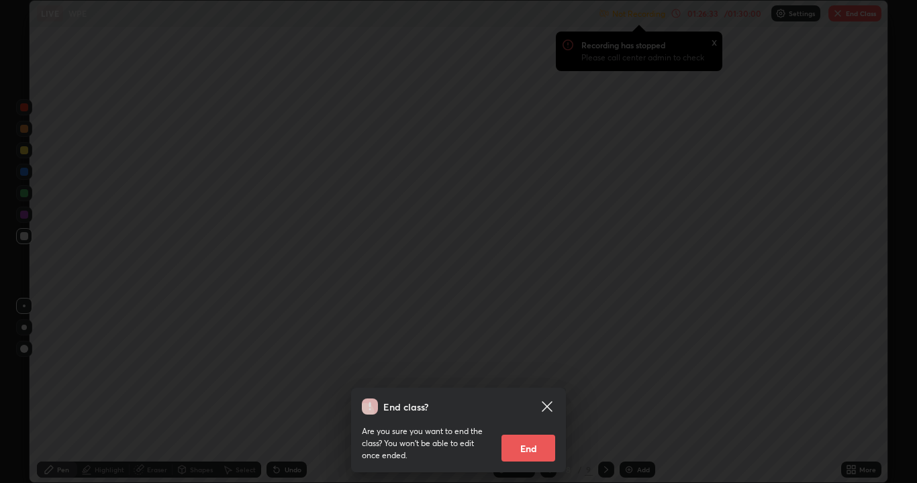
click at [536, 392] on button "End" at bounding box center [529, 448] width 54 height 27
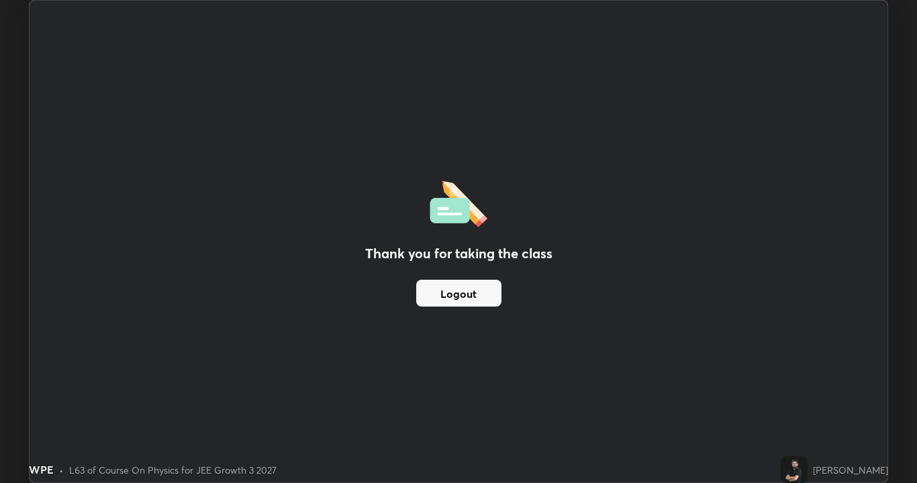
click at [473, 299] on button "Logout" at bounding box center [458, 293] width 85 height 27
